Goal: Task Accomplishment & Management: Manage account settings

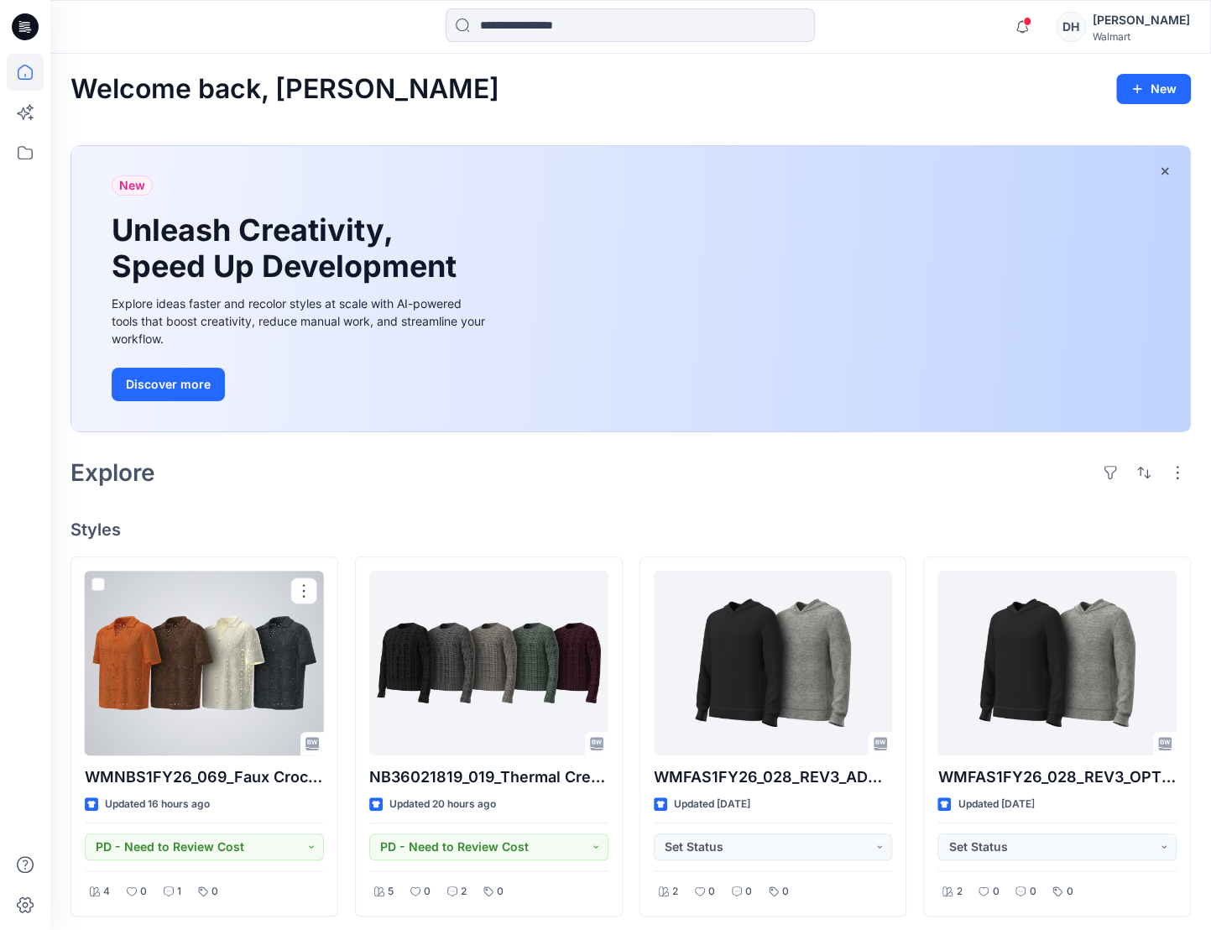
drag, startPoint x: 250, startPoint y: 718, endPoint x: 483, endPoint y: 657, distance: 240.3
click at [251, 717] on div at bounding box center [204, 663] width 239 height 185
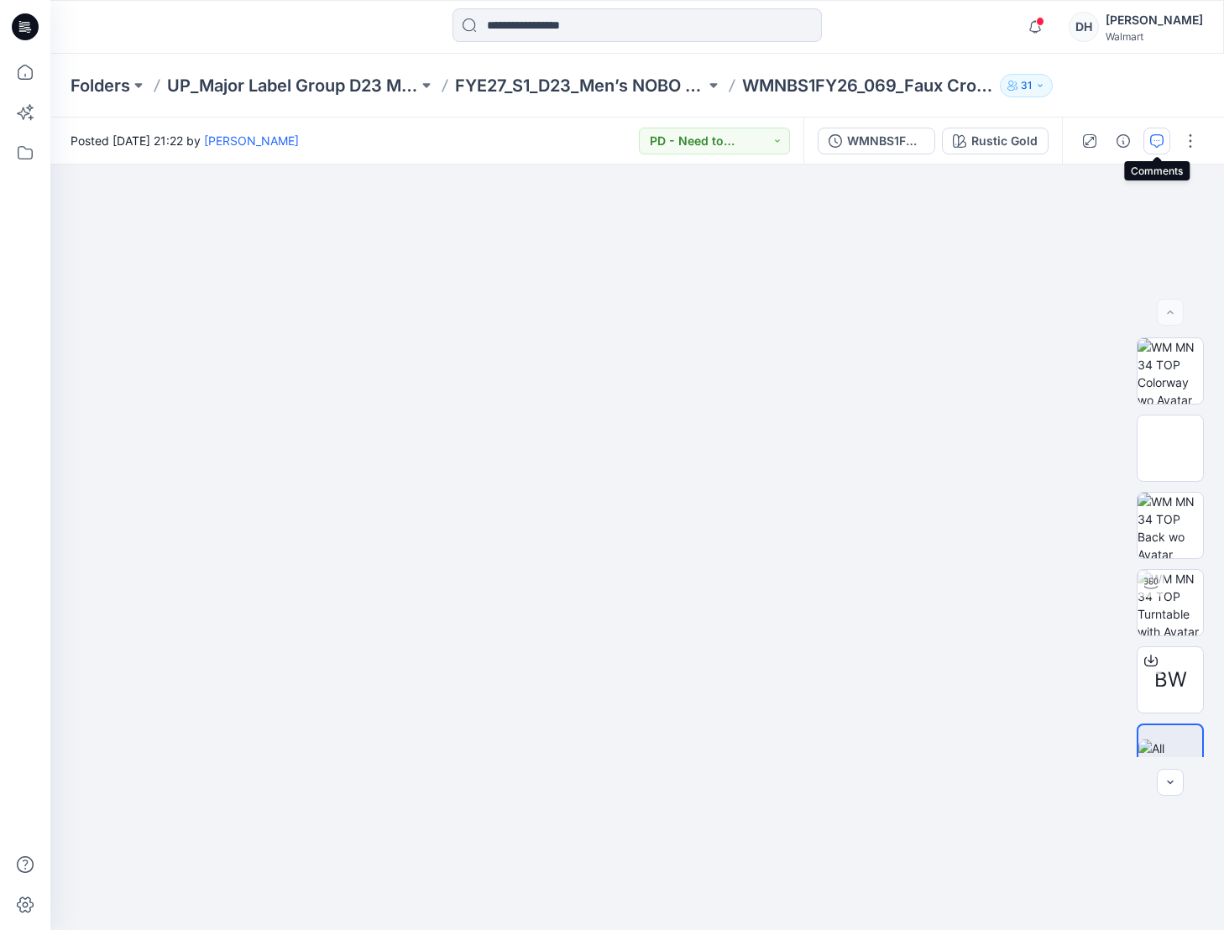
click at [1155, 147] on button "button" at bounding box center [1156, 141] width 27 height 27
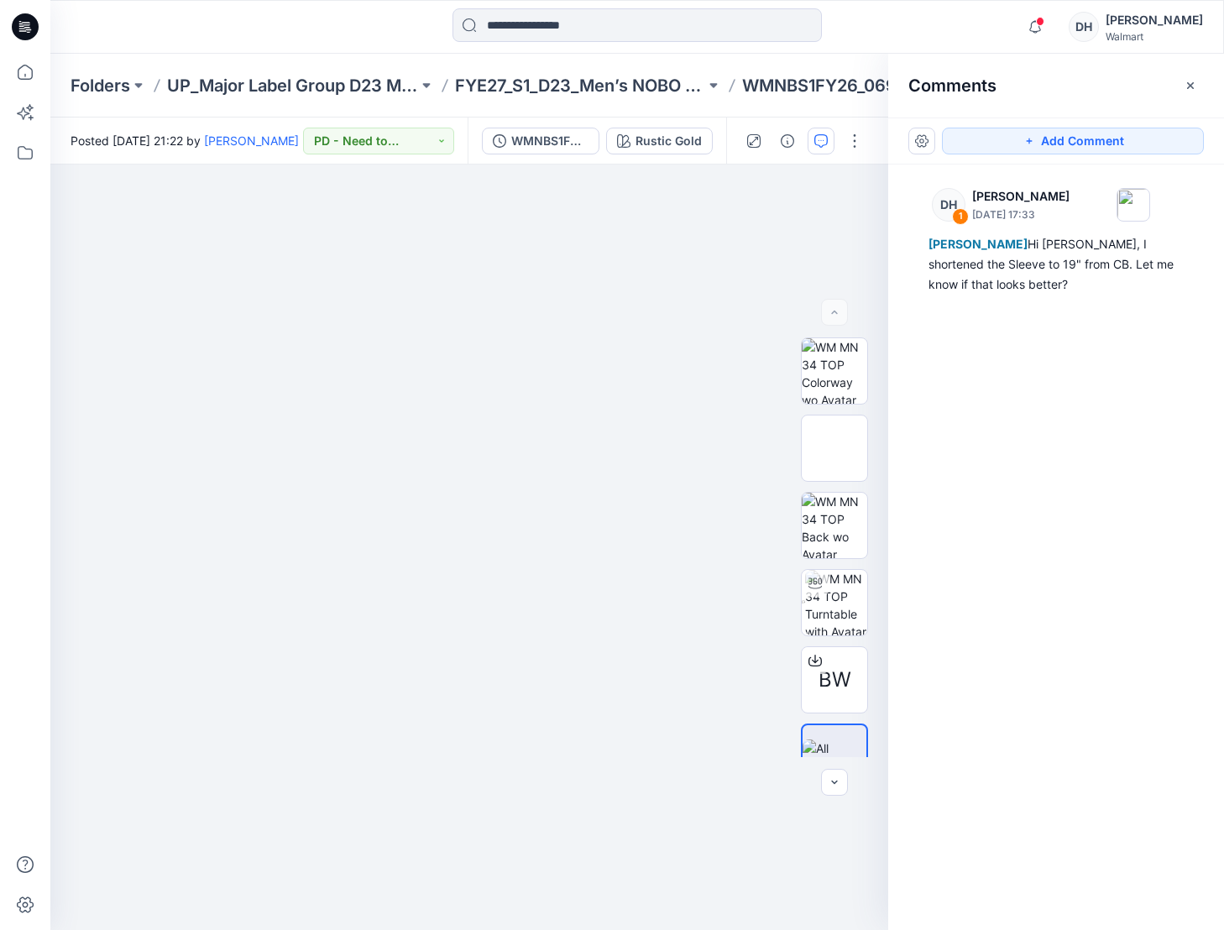
click at [7, 29] on div at bounding box center [25, 27] width 54 height 54
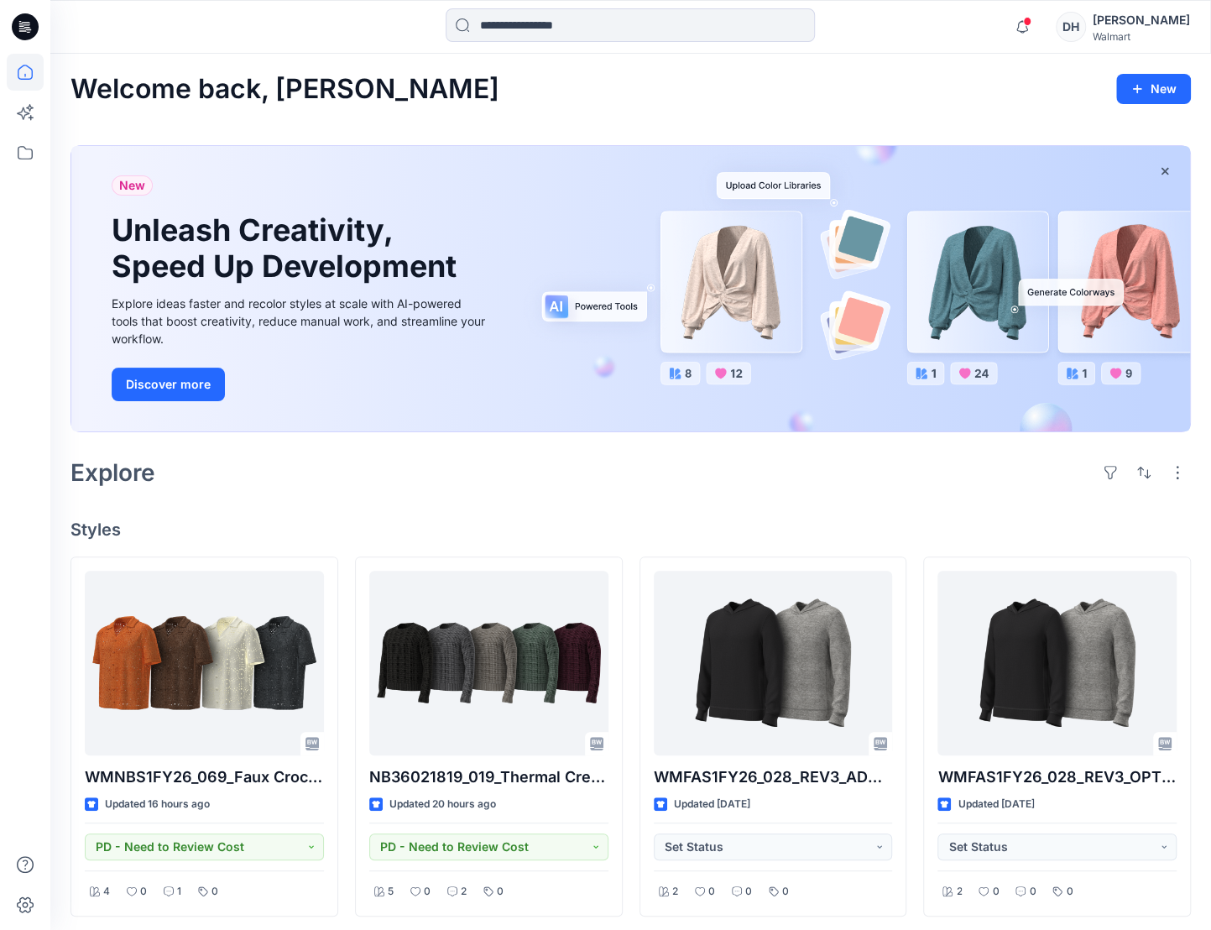
click at [1122, 23] on div "[PERSON_NAME]" at bounding box center [1141, 20] width 97 height 20
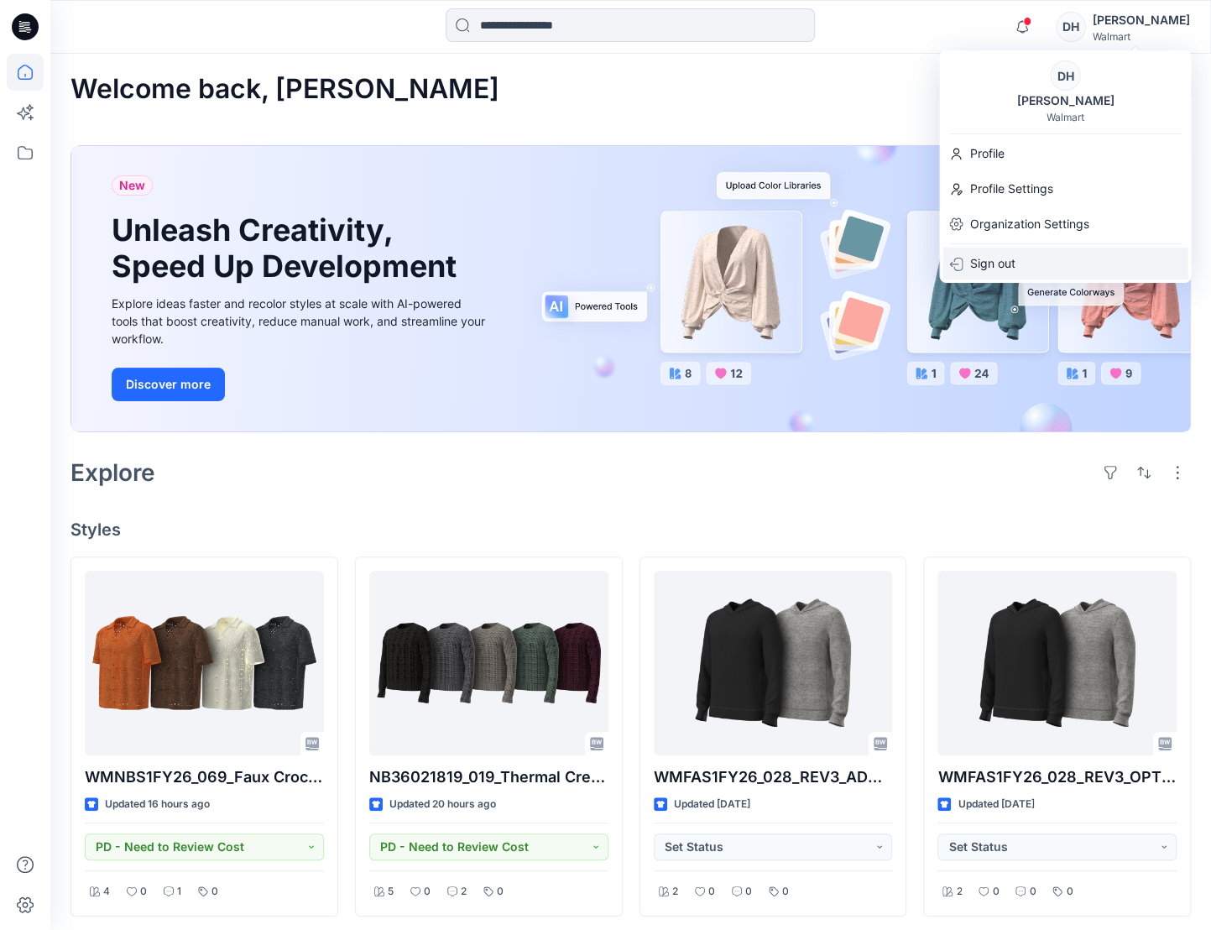
click at [967, 269] on div "Sign out" at bounding box center [1065, 264] width 245 height 32
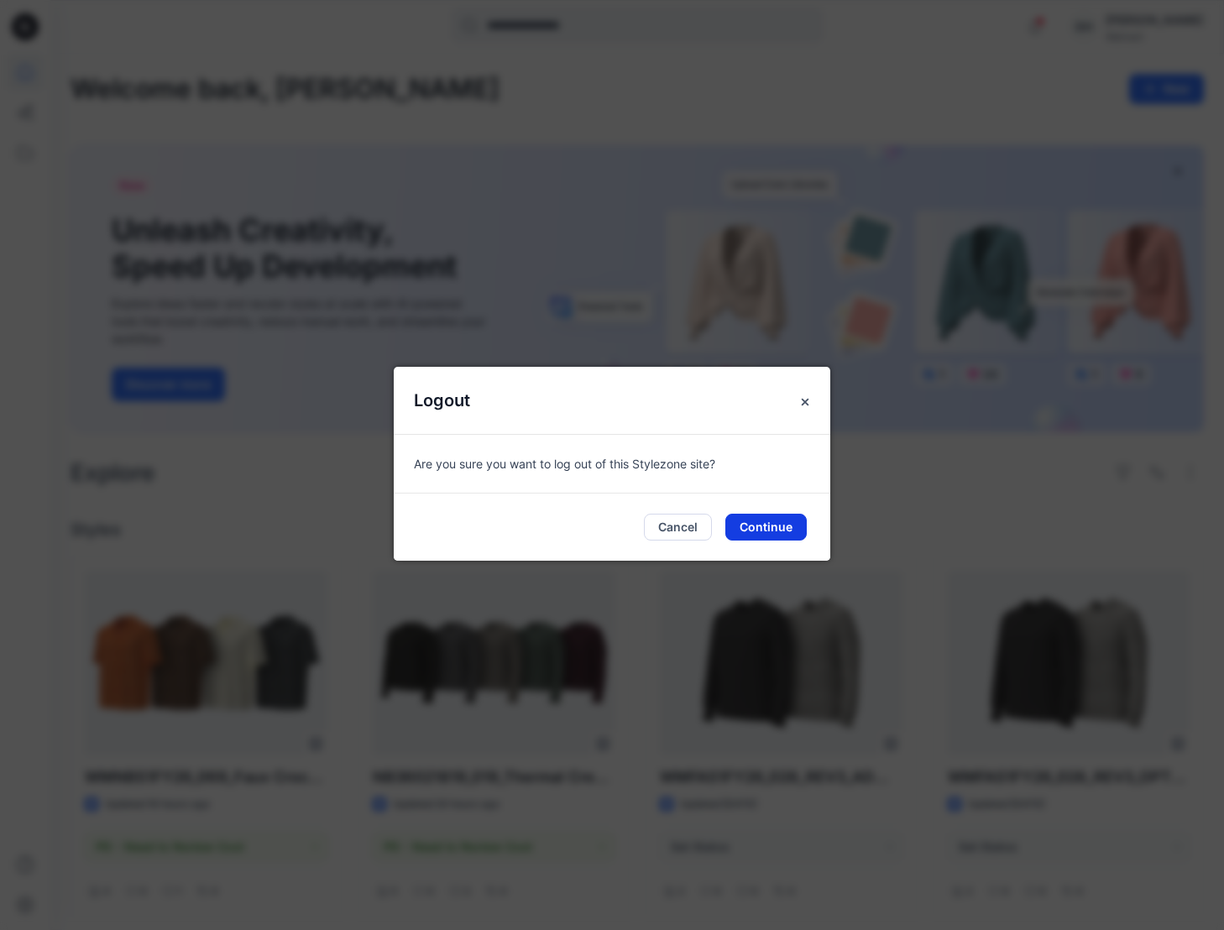
click at [755, 533] on button "Continue" at bounding box center [765, 527] width 81 height 27
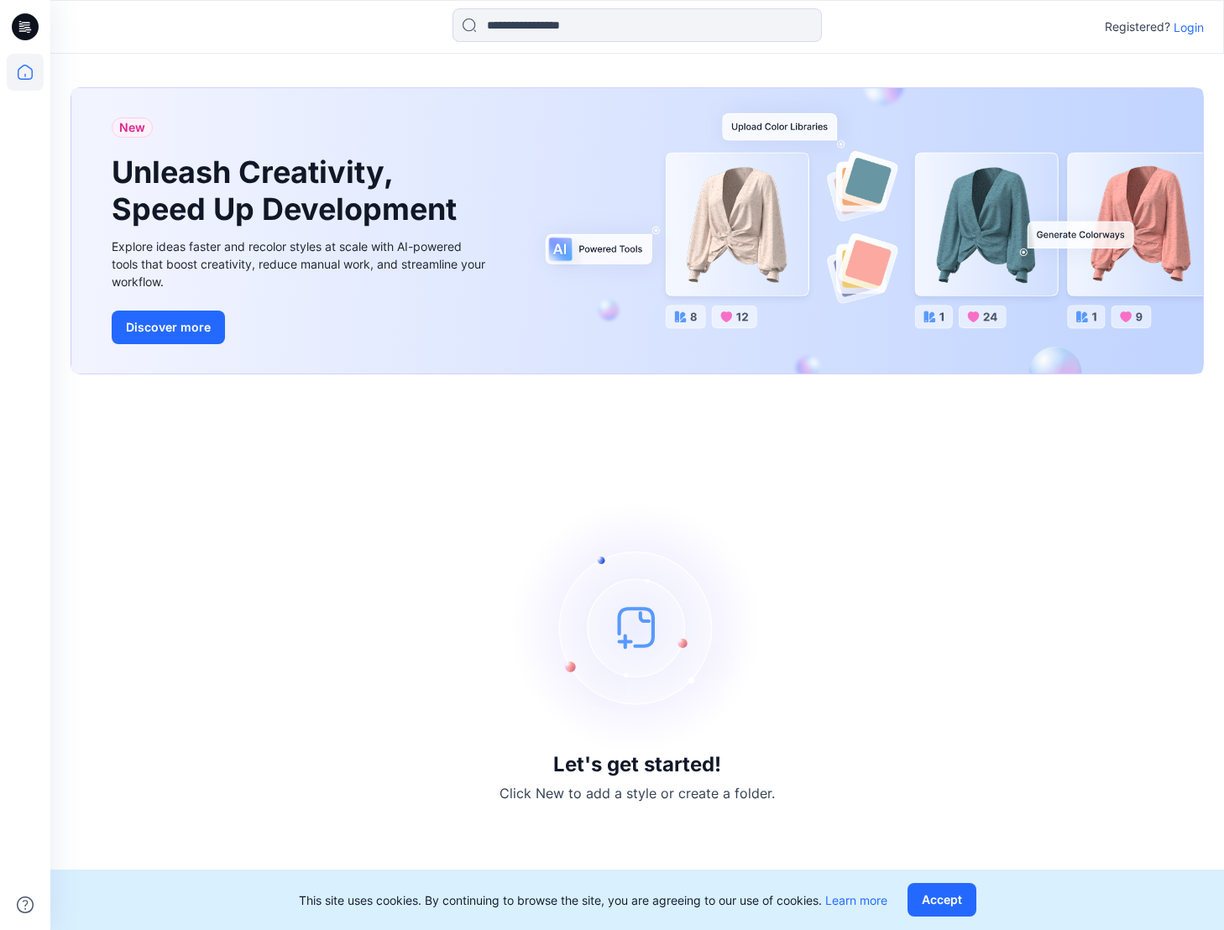
click at [1179, 29] on p "Login" at bounding box center [1189, 27] width 30 height 18
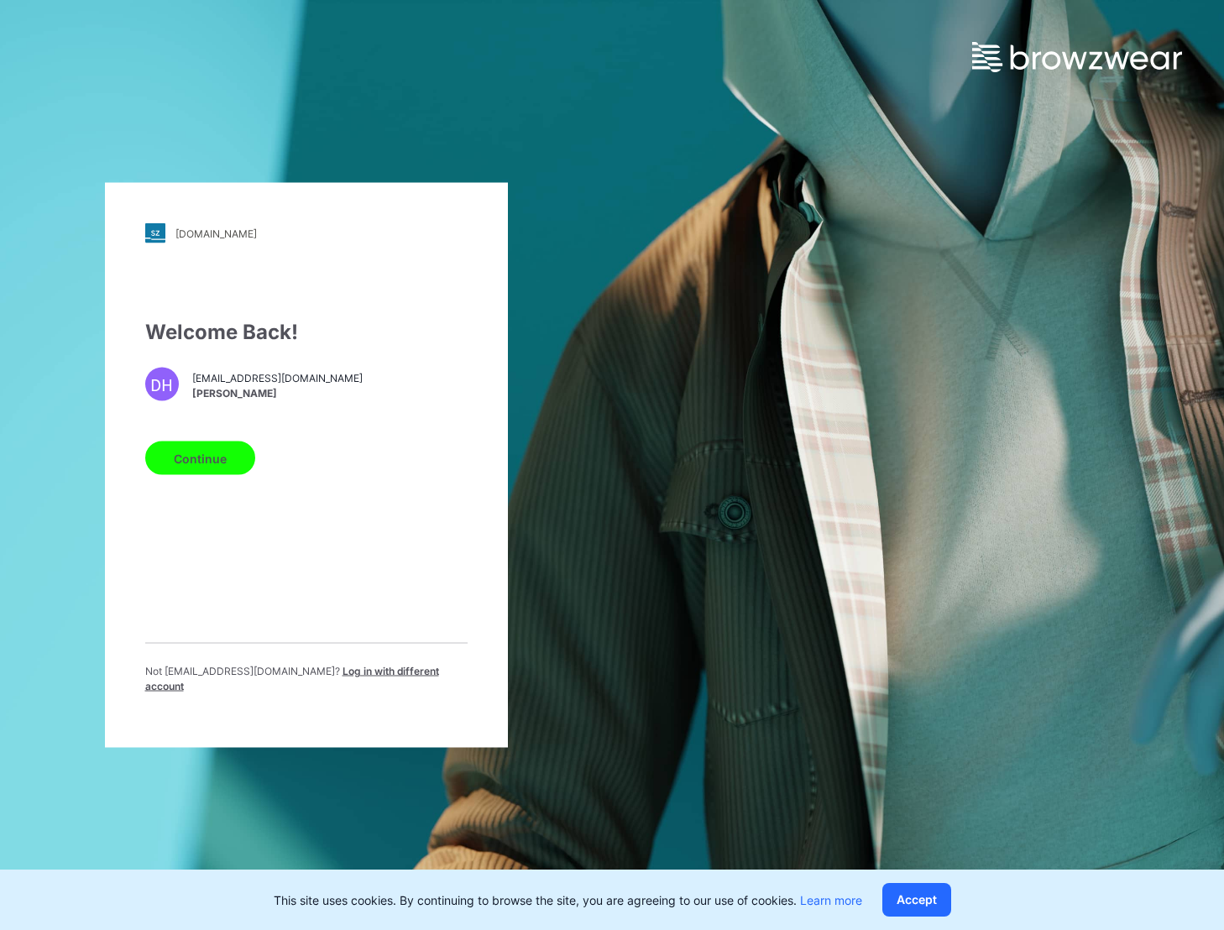
click at [411, 677] on span "Log in with different account" at bounding box center [292, 679] width 294 height 28
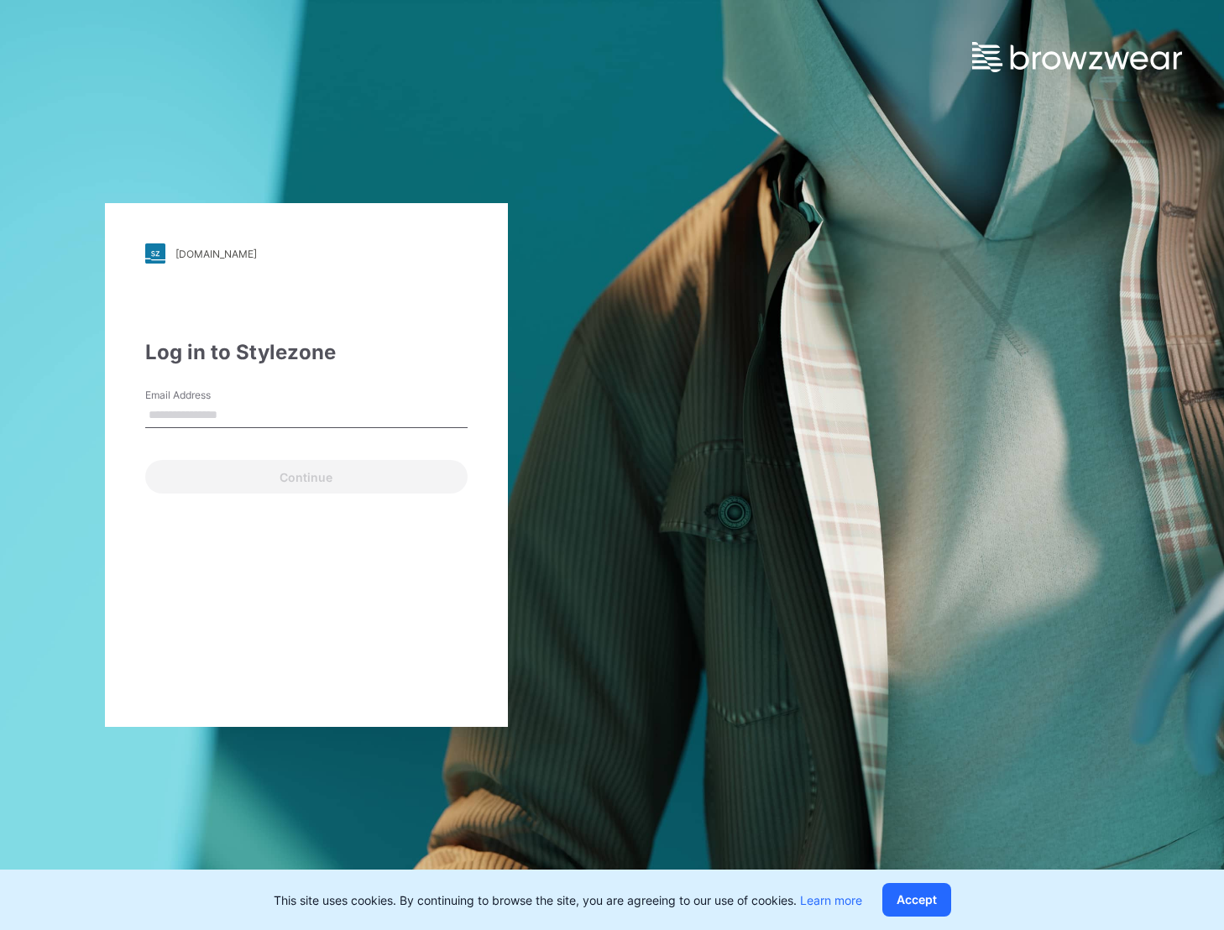
click at [326, 410] on input "Email Address" at bounding box center [306, 415] width 322 height 25
type input "**********"
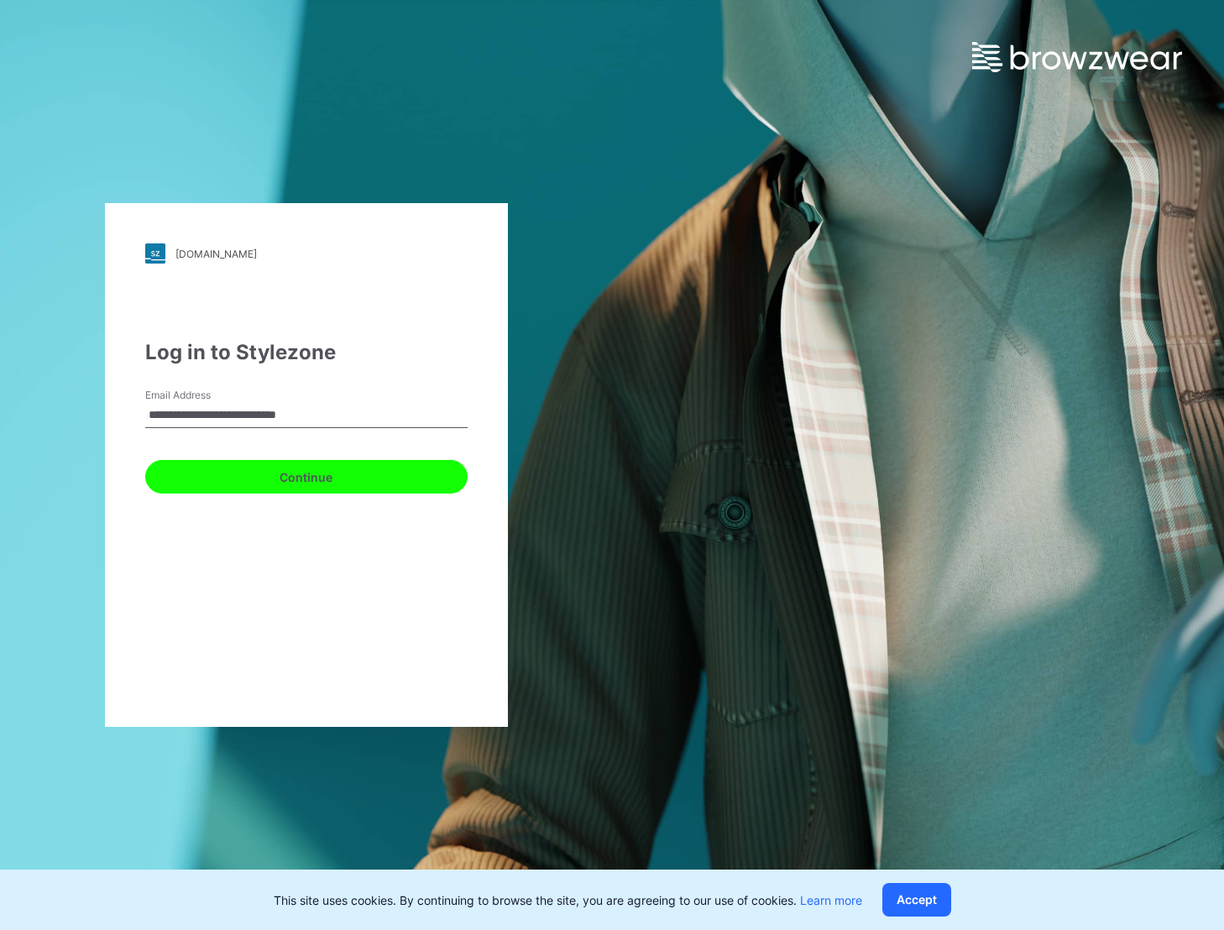
click at [178, 478] on button "Continue" at bounding box center [306, 477] width 322 height 34
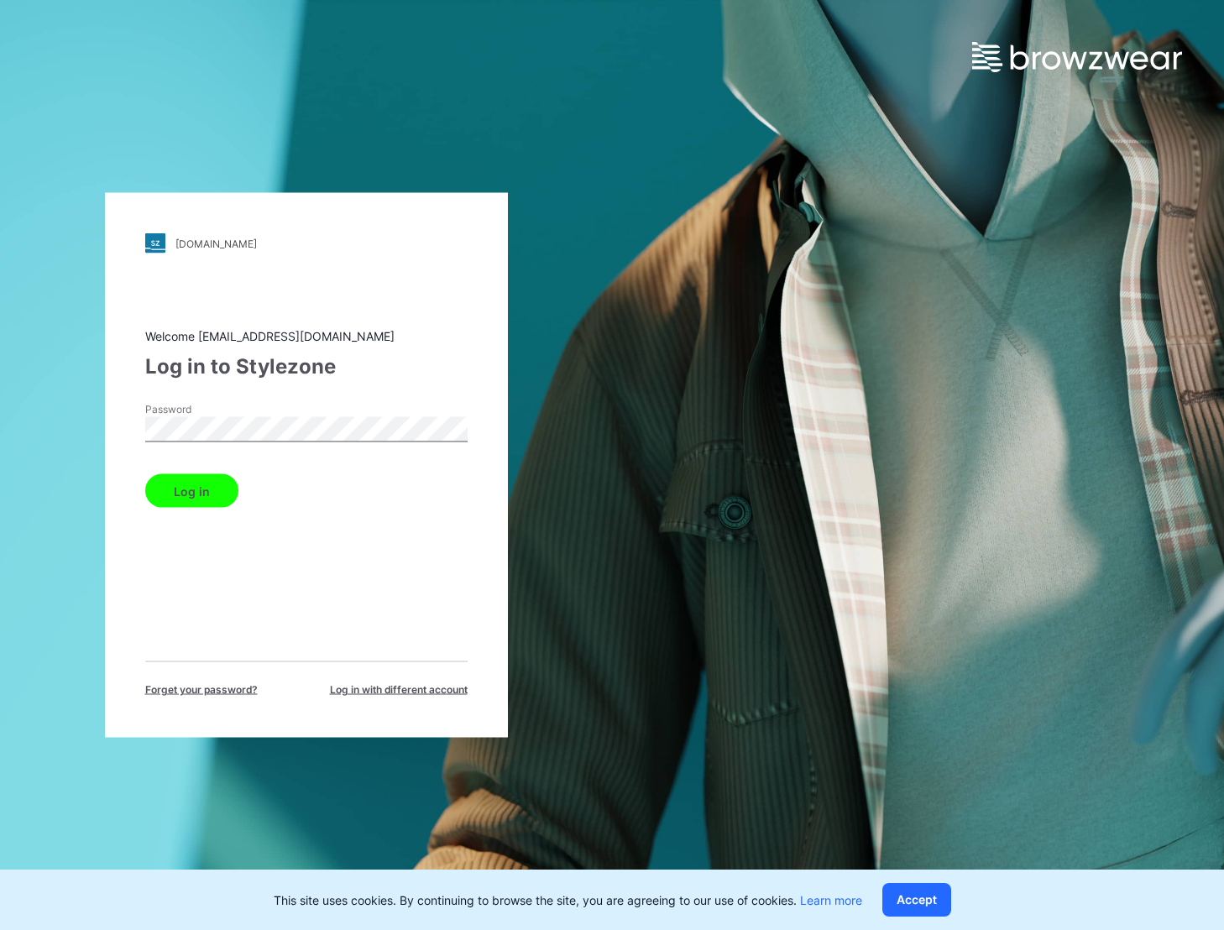
click at [145, 474] on button "Log in" at bounding box center [191, 491] width 93 height 34
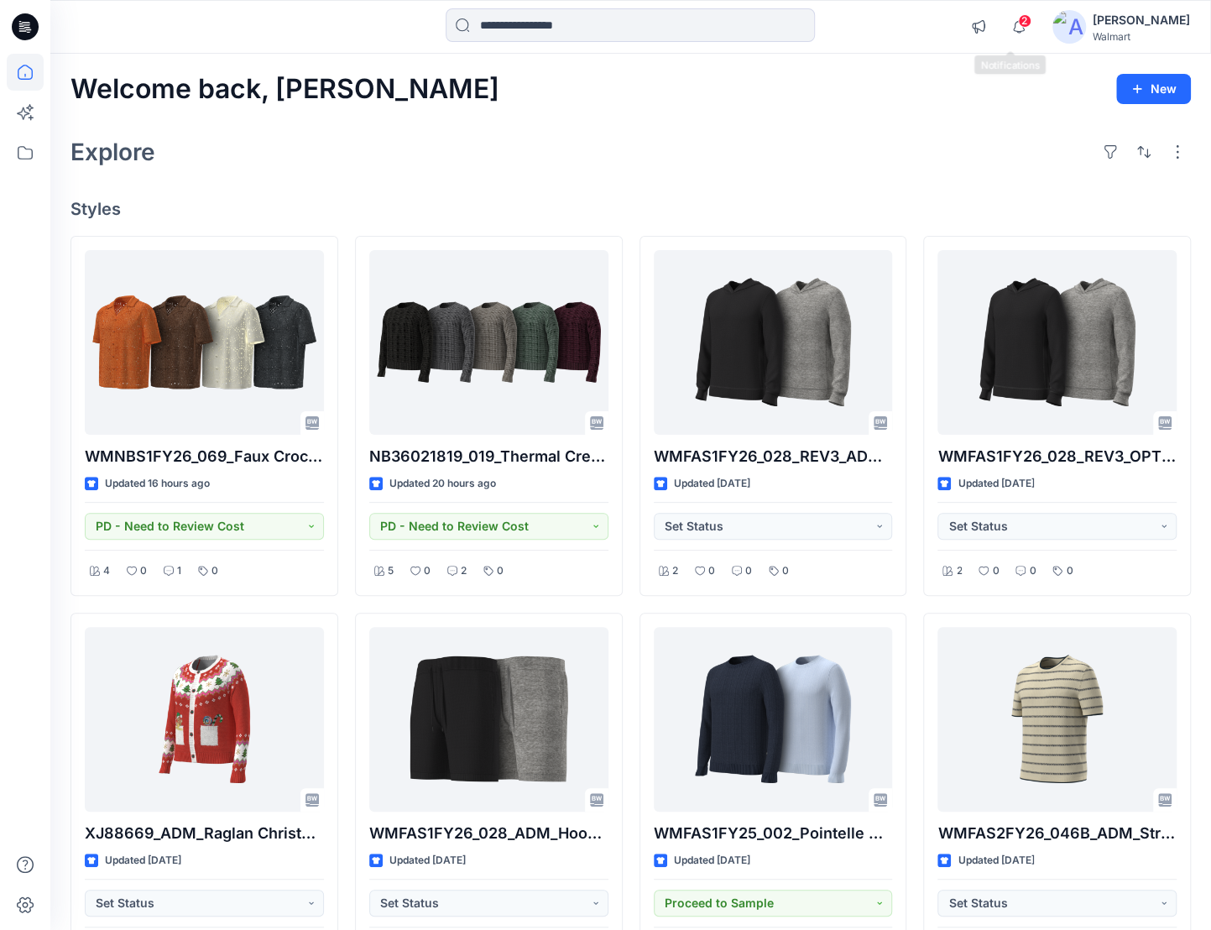
click at [1018, 26] on span "2" at bounding box center [1024, 20] width 13 height 13
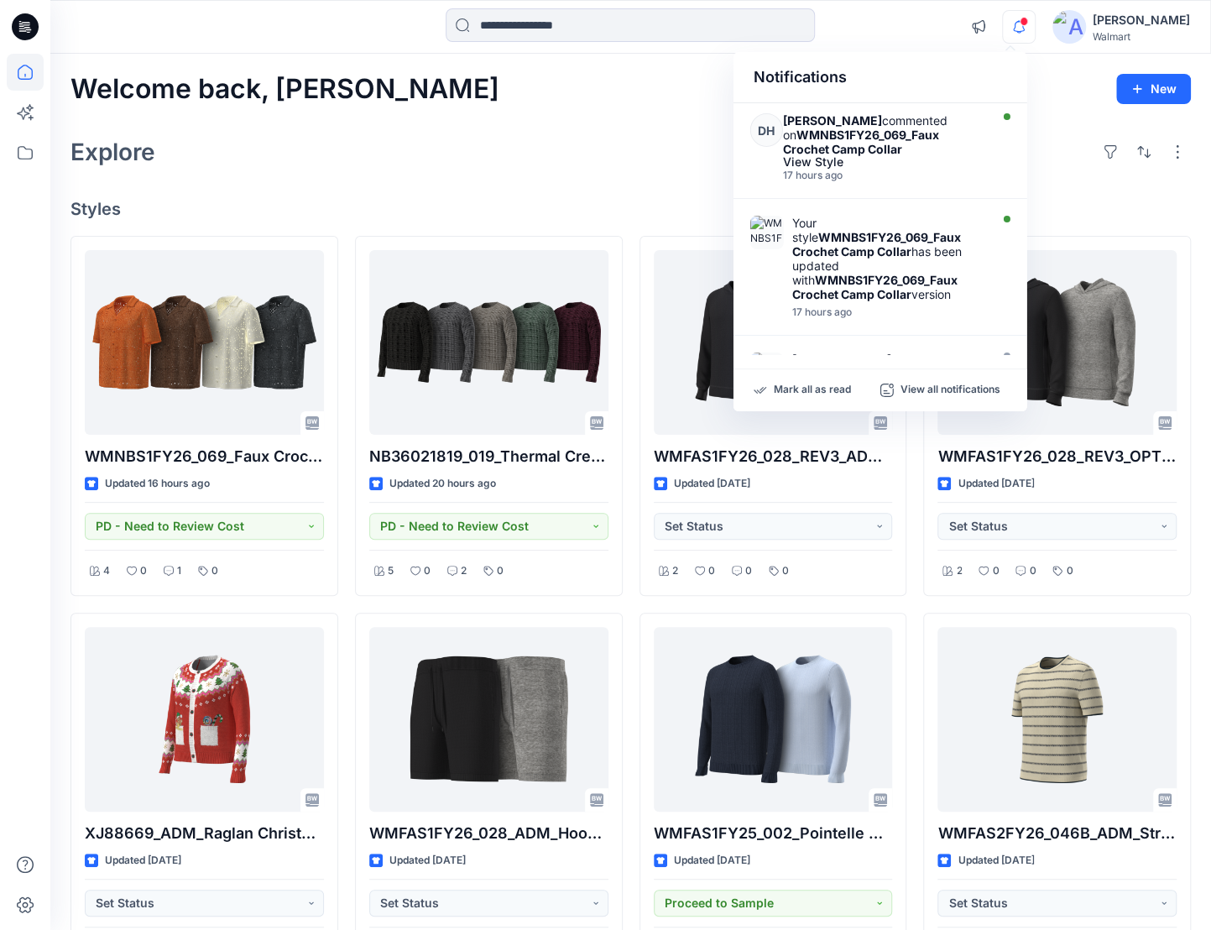
click at [1016, 27] on icon "button" at bounding box center [1019, 27] width 32 height 34
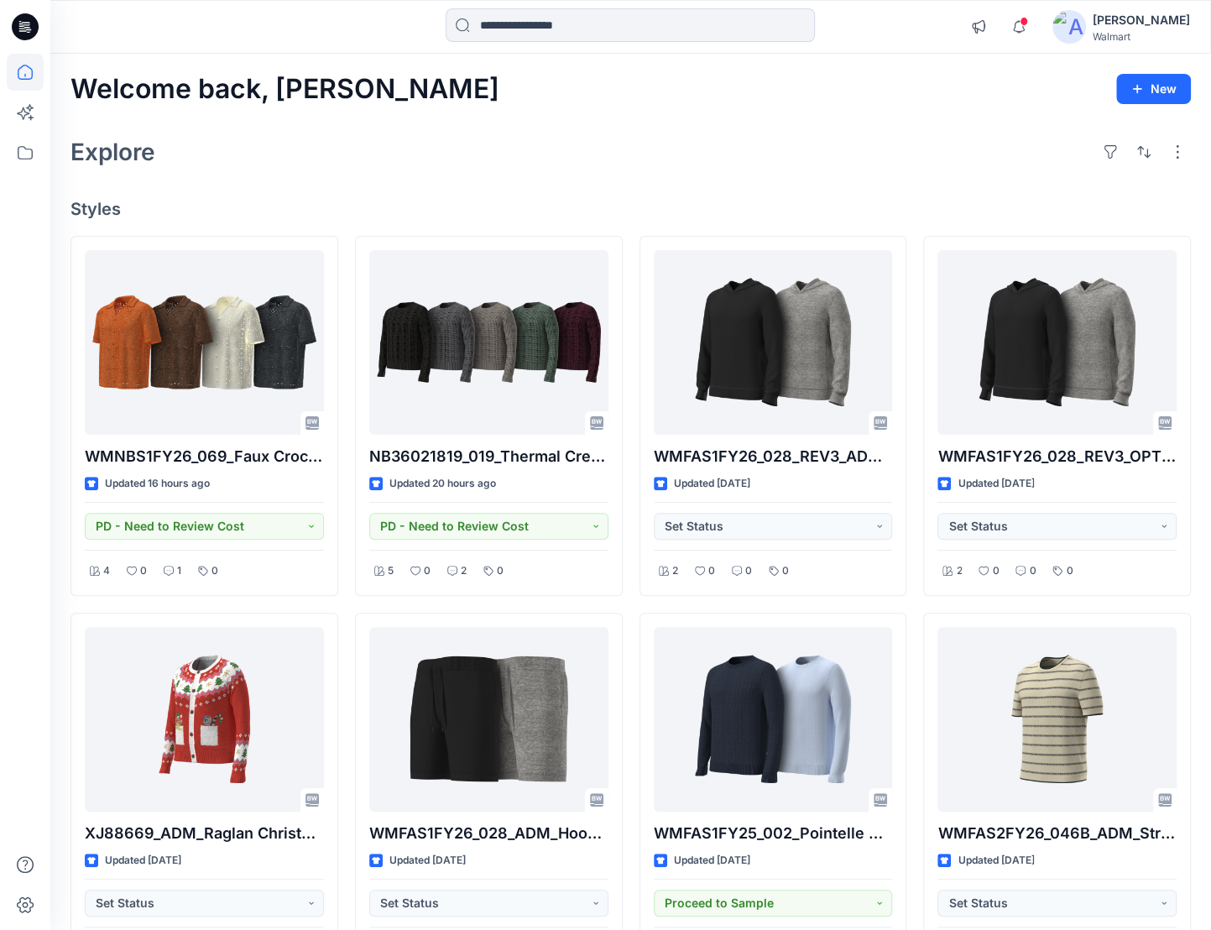
click at [32, 31] on icon at bounding box center [25, 26] width 27 height 27
click at [28, 33] on icon at bounding box center [25, 26] width 27 height 27
click at [13, 24] on icon at bounding box center [25, 26] width 27 height 27
click at [1020, 24] on span at bounding box center [1024, 21] width 8 height 9
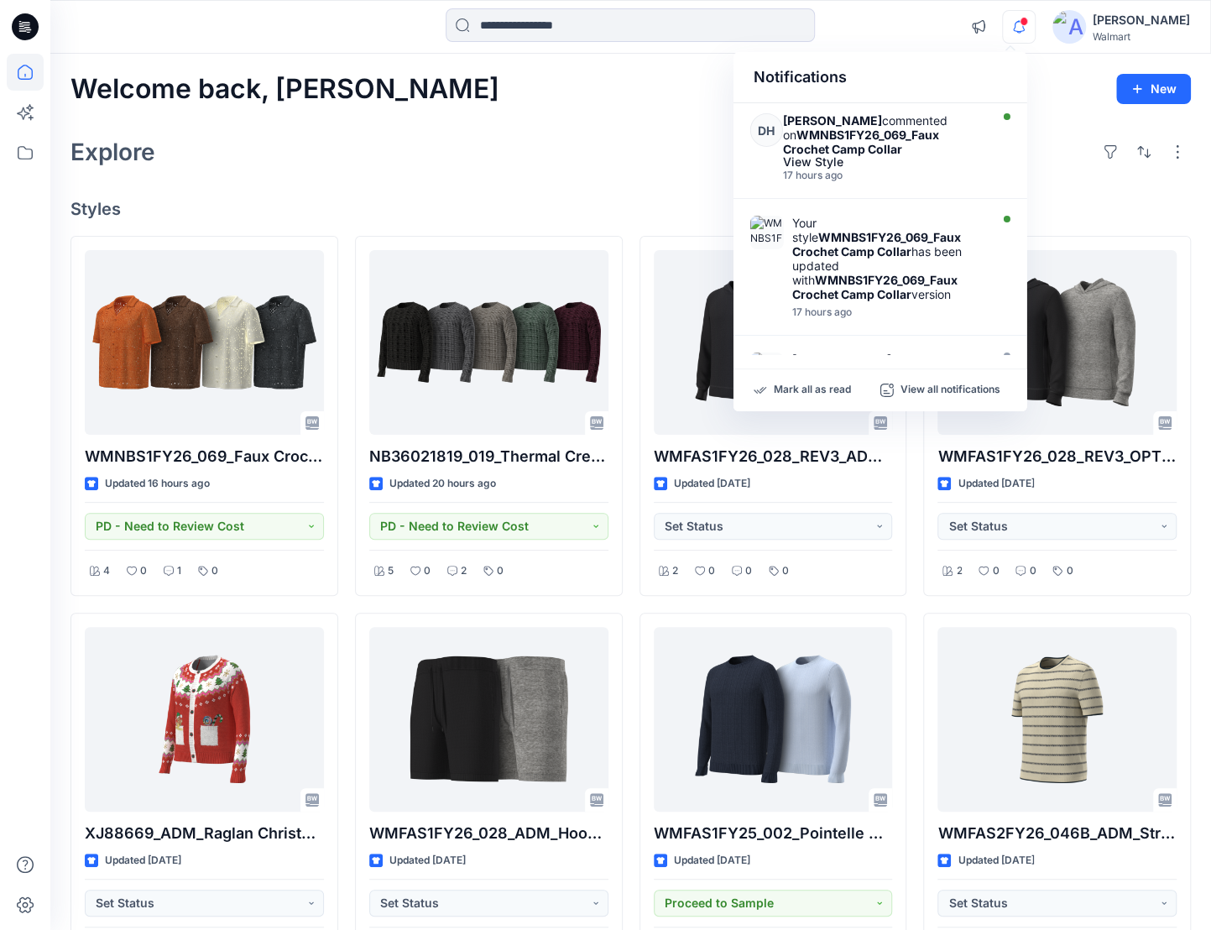
click at [1020, 21] on span at bounding box center [1024, 21] width 8 height 9
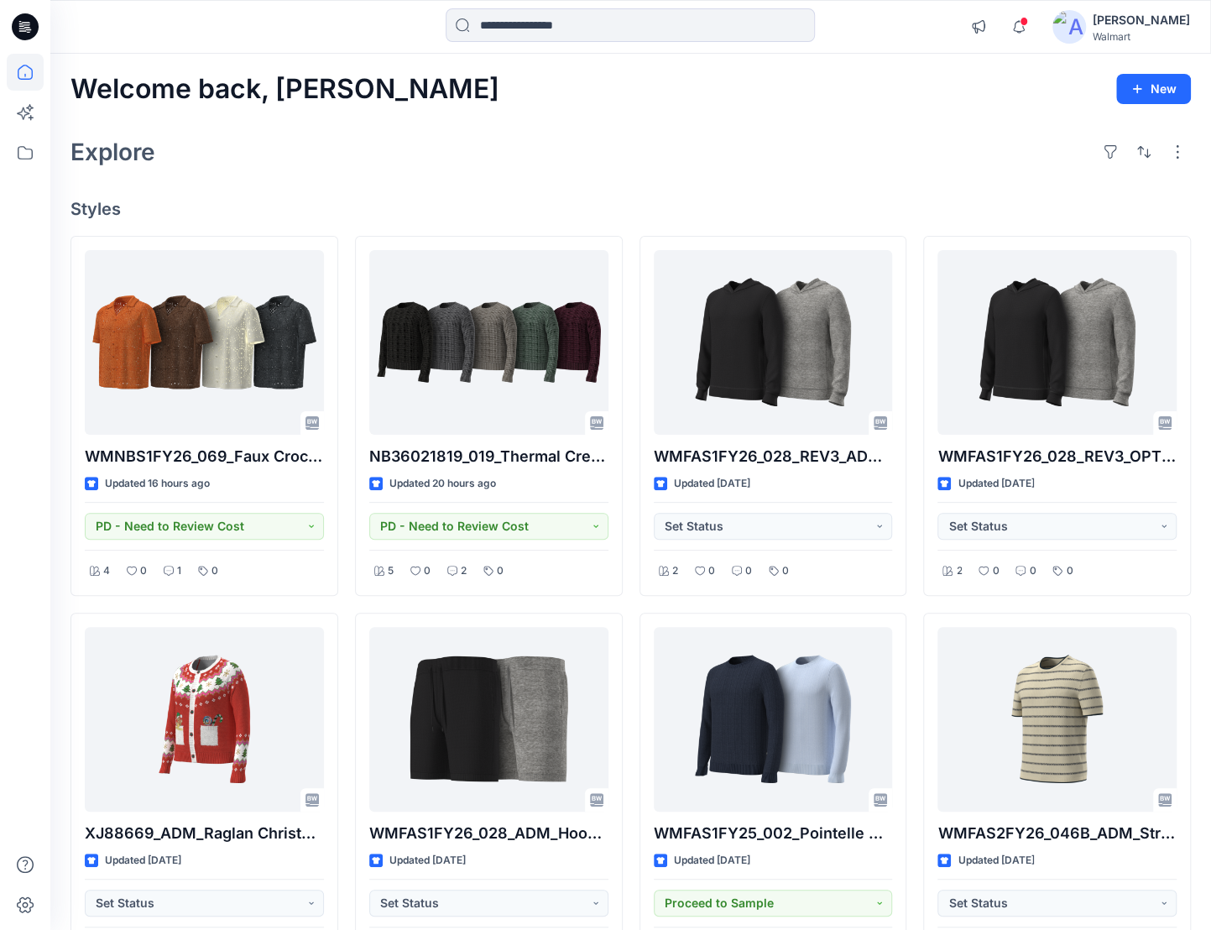
drag, startPoint x: 539, startPoint y: 162, endPoint x: 235, endPoint y: 215, distance: 308.4
click at [538, 163] on div "Explore" at bounding box center [631, 152] width 1121 height 40
